Goal: Check status: Check status

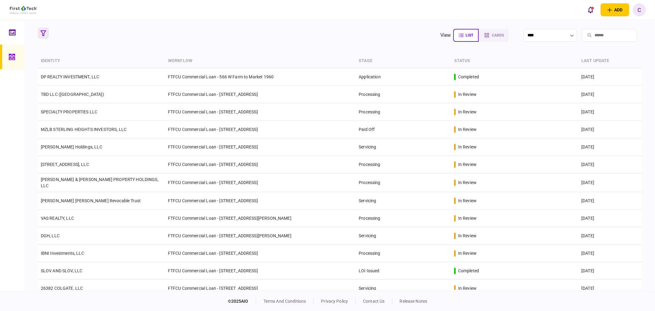
click at [41, 33] on icon "button" at bounding box center [44, 33] width 6 height 6
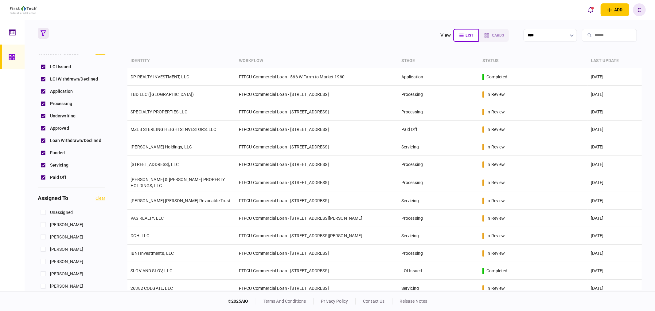
scroll to position [170, 0]
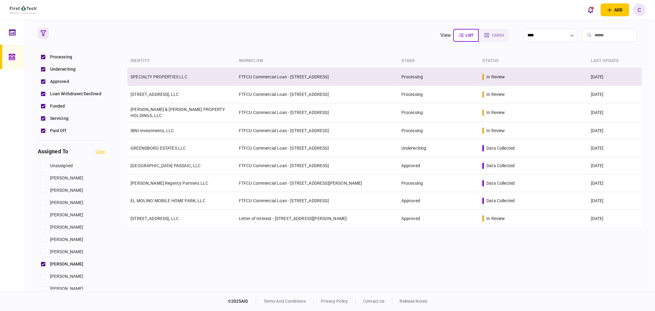
click at [161, 76] on link "SPECIALTY PROPERTIES LLC" at bounding box center [158, 76] width 57 height 5
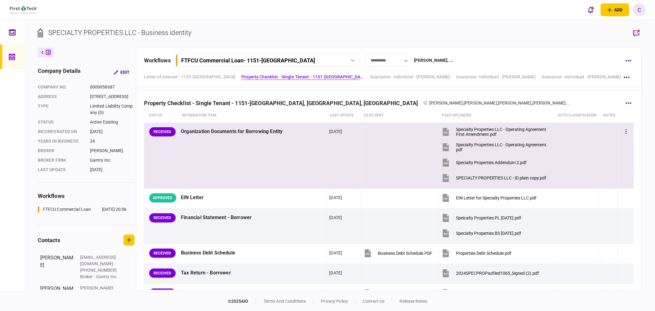
scroll to position [258, 0]
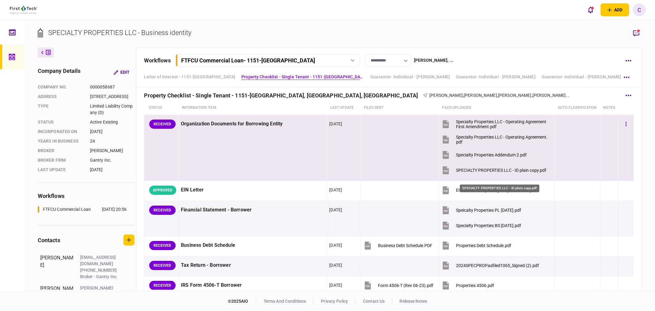
click at [493, 173] on div "SPECIALTY PROPERTIES LLC - ID plain copy.pdf" at bounding box center [501, 170] width 90 height 5
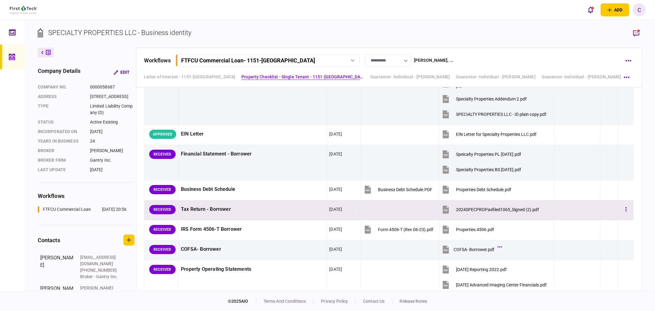
scroll to position [326, 0]
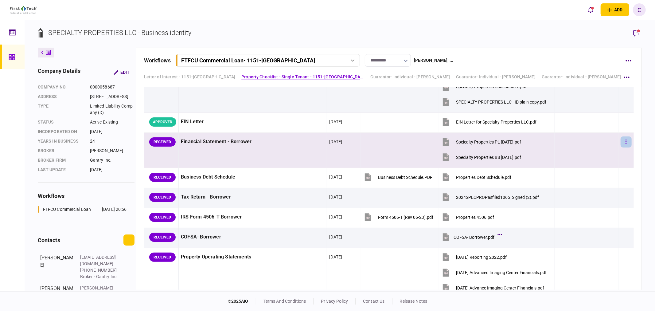
click at [621, 147] on button "button" at bounding box center [626, 141] width 11 height 11
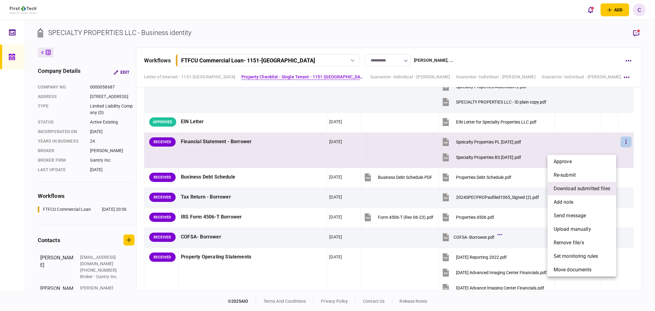
click at [570, 186] on span "download submitted files" at bounding box center [582, 188] width 56 height 7
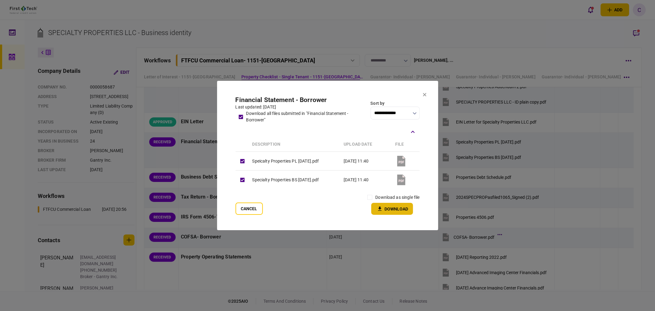
click at [394, 208] on button "Download" at bounding box center [392, 209] width 42 height 12
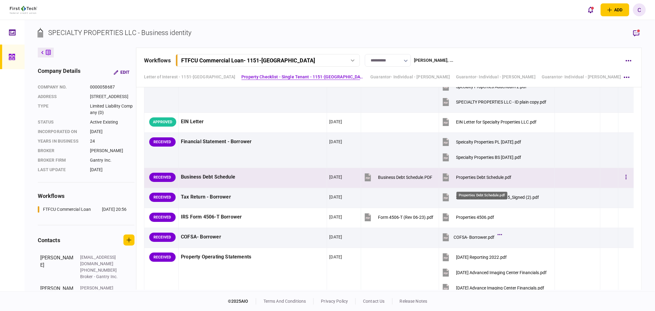
click at [478, 180] on div "Properties Debt Schedule.pdf" at bounding box center [483, 177] width 55 height 5
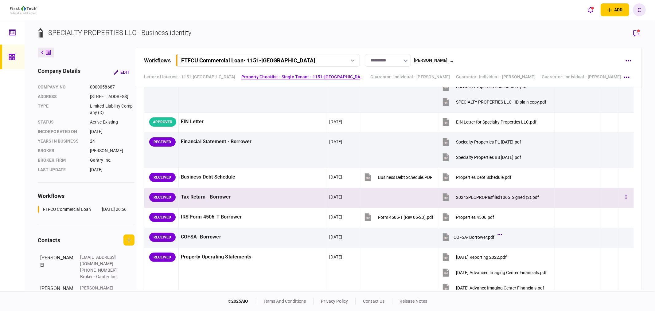
click at [504, 201] on button "2024SPECPROPasfiled1065_Signed (2).pdf" at bounding box center [490, 197] width 98 height 14
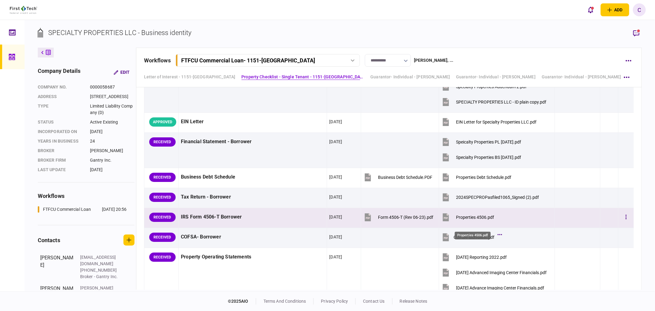
click at [477, 220] on div "Properties 4506.pdf" at bounding box center [475, 217] width 38 height 5
click at [621, 223] on button "button" at bounding box center [626, 217] width 11 height 11
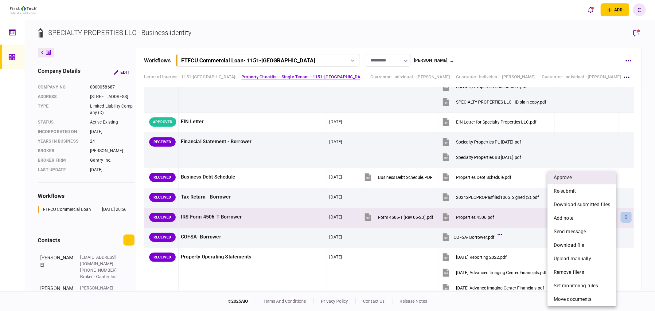
click at [570, 175] on span "approve" at bounding box center [563, 177] width 18 height 7
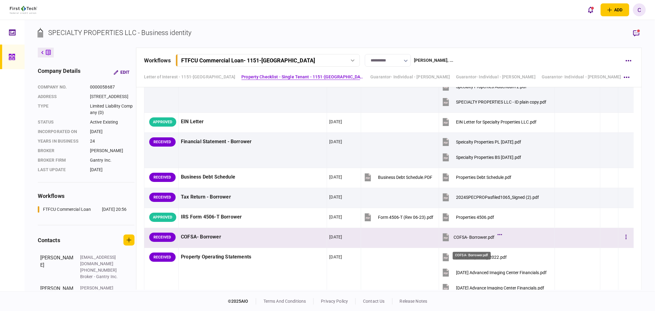
click at [475, 239] on div "COFSA- Borrower.pdf" at bounding box center [473, 237] width 41 height 5
click at [625, 243] on button "button" at bounding box center [626, 237] width 11 height 11
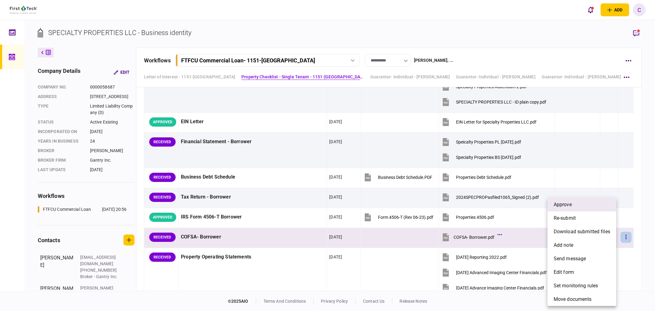
click at [573, 204] on li "approve" at bounding box center [581, 205] width 69 height 14
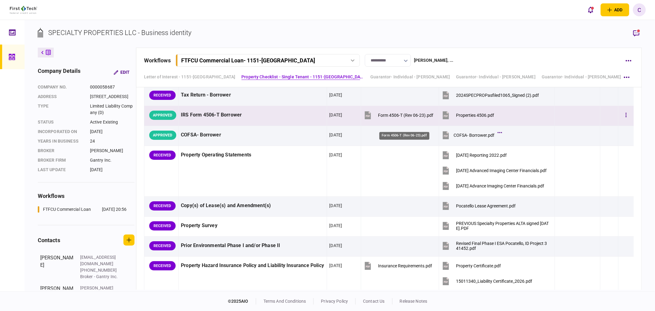
scroll to position [429, 0]
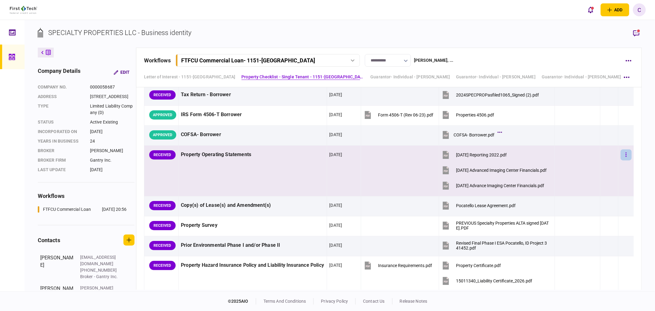
click at [625, 158] on icon "button" at bounding box center [625, 155] width 1 height 6
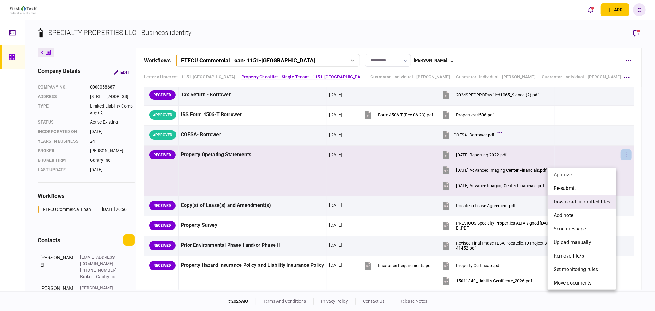
click at [577, 201] on span "download submitted files" at bounding box center [582, 201] width 56 height 7
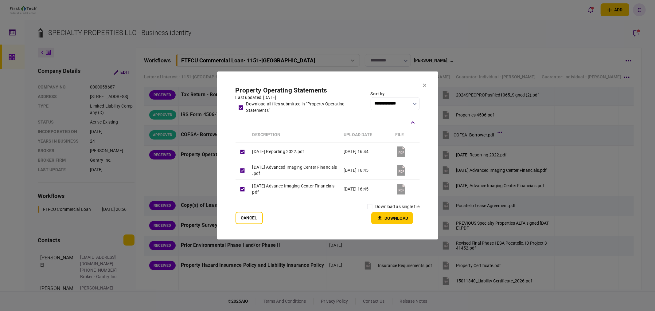
drag, startPoint x: 386, startPoint y: 217, endPoint x: 383, endPoint y: 219, distance: 3.6
click at [386, 217] on button "Download" at bounding box center [392, 218] width 42 height 12
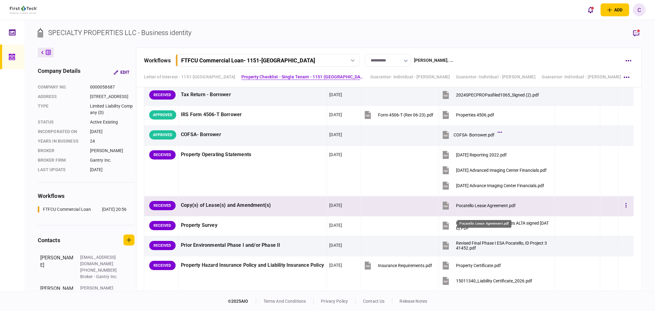
click at [473, 208] on div "Pocatello Lease Agreement.pdf" at bounding box center [486, 205] width 60 height 5
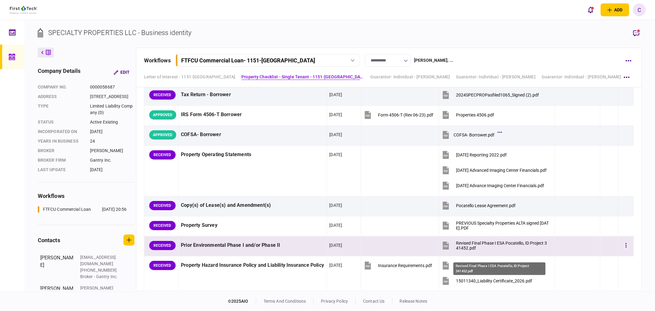
click at [484, 250] on div "Revised Final Phase I ESA Pocatello, ID Project 341452.pdf" at bounding box center [502, 245] width 93 height 10
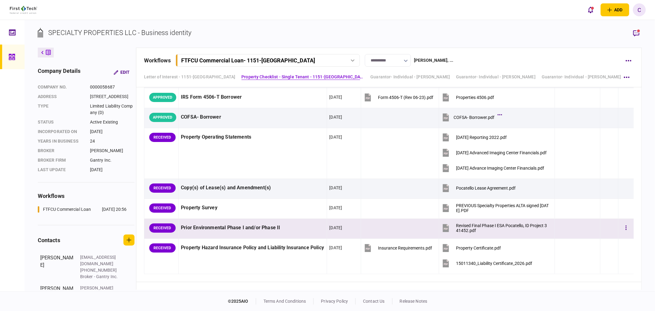
scroll to position [463, 0]
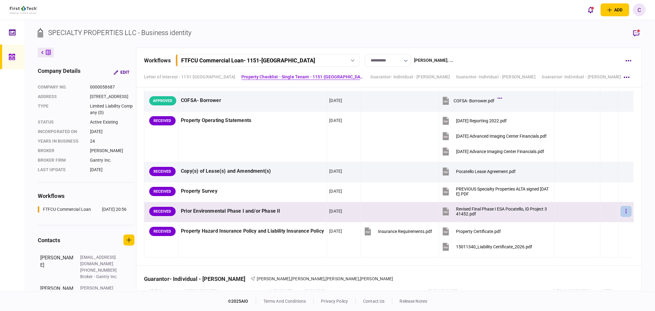
click at [621, 217] on button "button" at bounding box center [626, 211] width 11 height 11
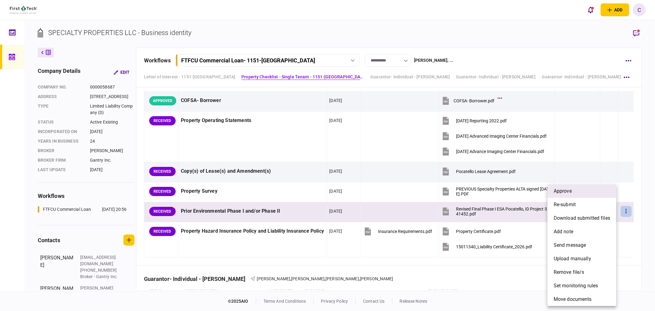
click at [560, 192] on span "approve" at bounding box center [563, 190] width 18 height 7
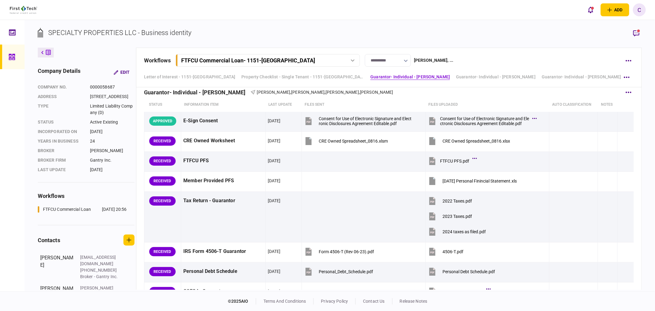
scroll to position [633, 0]
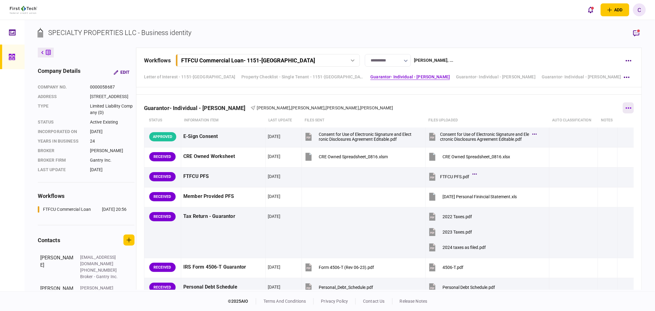
click at [625, 109] on icon "button" at bounding box center [628, 108] width 6 height 2
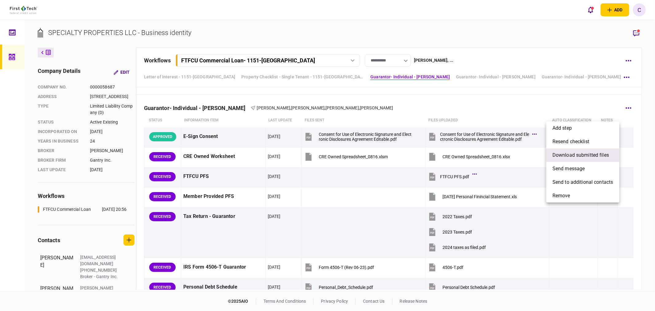
click at [580, 154] on span "download submitted files" at bounding box center [580, 154] width 56 height 7
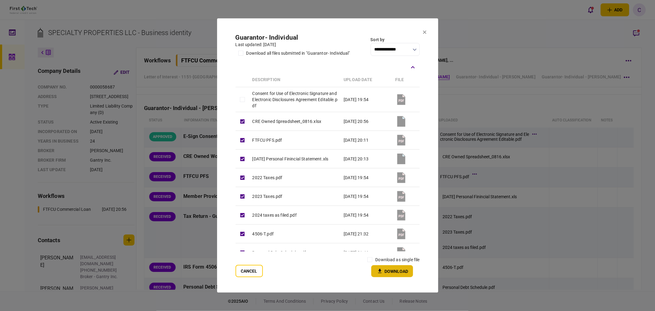
click at [385, 272] on button "Download" at bounding box center [392, 271] width 42 height 12
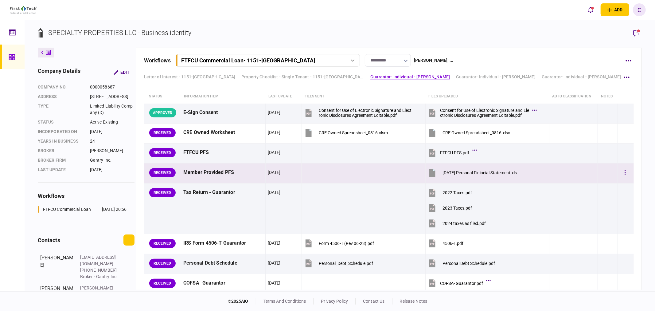
scroll to position [668, 0]
